Goal: Task Accomplishment & Management: Manage account settings

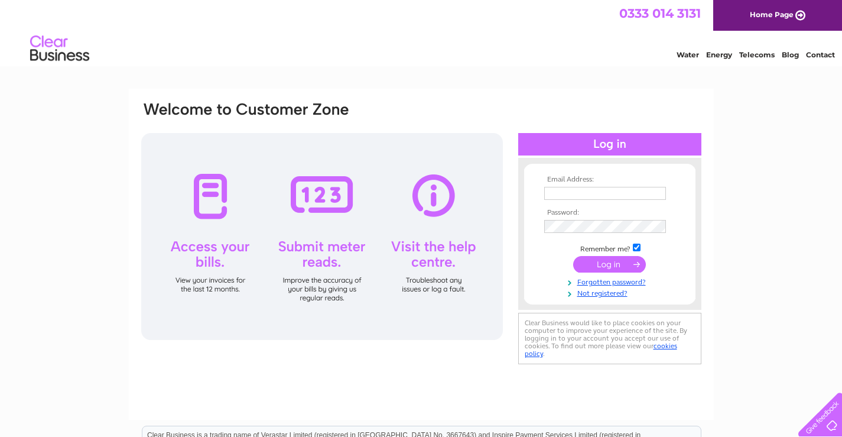
type input "[EMAIL_ADDRESS][DOMAIN_NAME]"
click at [625, 261] on input "submit" at bounding box center [609, 264] width 73 height 17
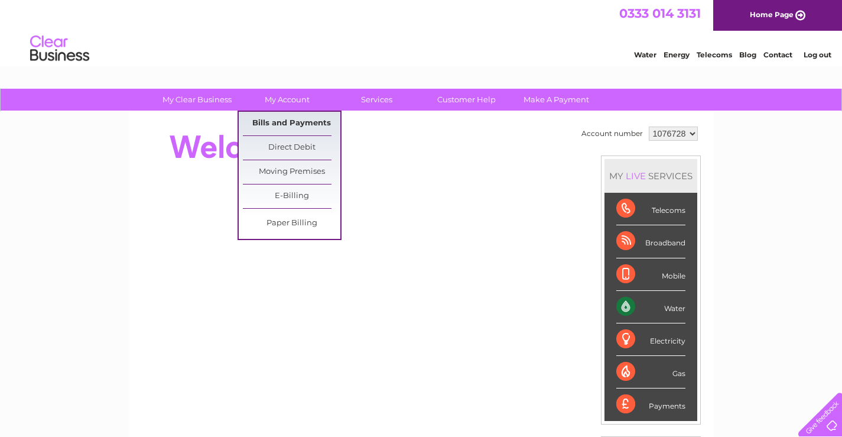
click at [297, 118] on link "Bills and Payments" at bounding box center [292, 124] width 98 height 24
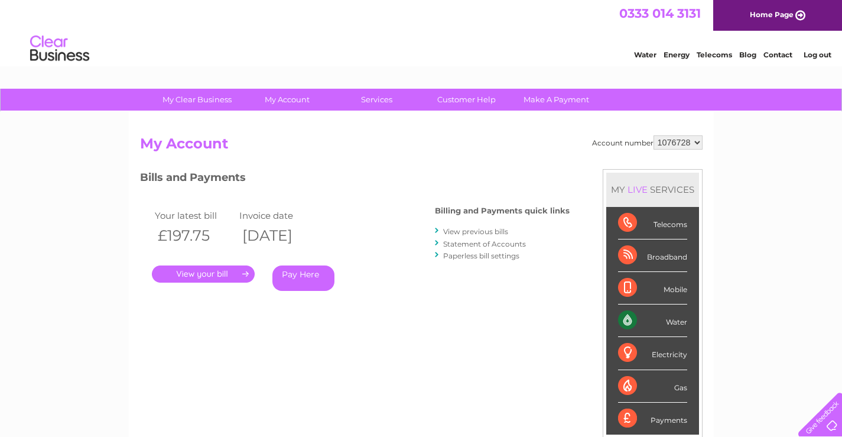
click at [223, 275] on link "." at bounding box center [203, 273] width 103 height 17
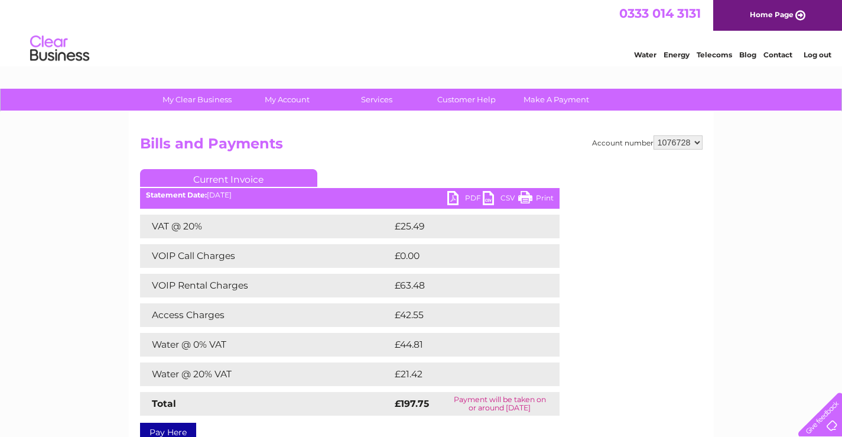
click at [464, 200] on link "PDF" at bounding box center [464, 199] width 35 height 17
